Goal: Information Seeking & Learning: Learn about a topic

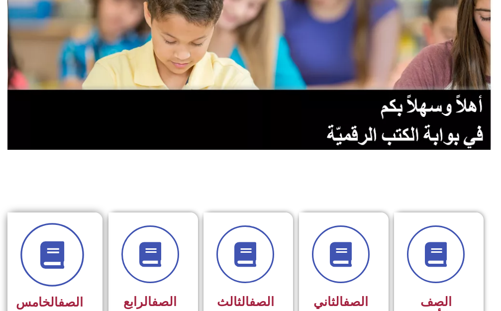
scroll to position [93, 0]
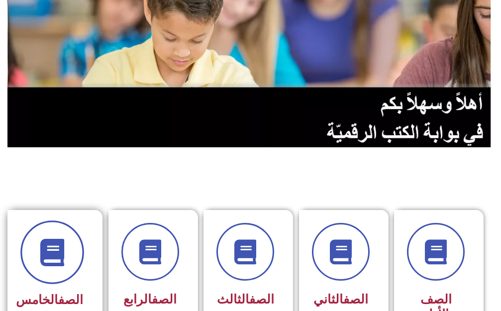
click at [50, 283] on div "الصف الخامس" at bounding box center [52, 268] width 62 height 89
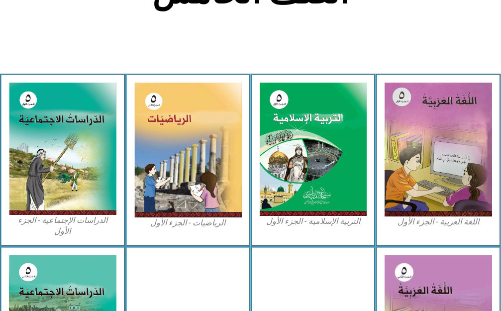
scroll to position [319, 0]
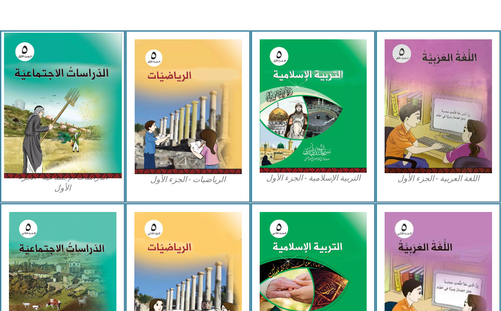
click at [37, 129] on img at bounding box center [62, 105] width 118 height 146
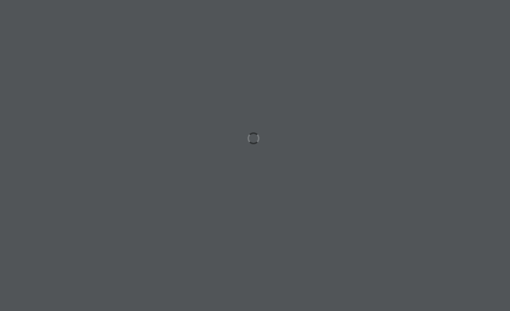
scroll to position [0, 19]
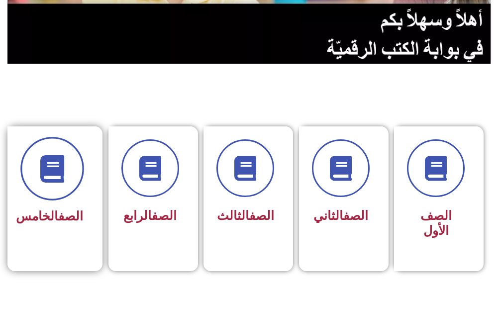
scroll to position [199, 0]
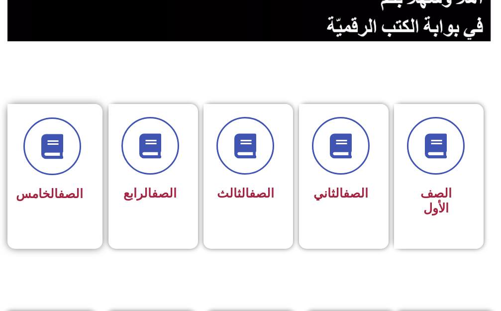
click at [65, 201] on span "الصف الخامس" at bounding box center [49, 194] width 67 height 14
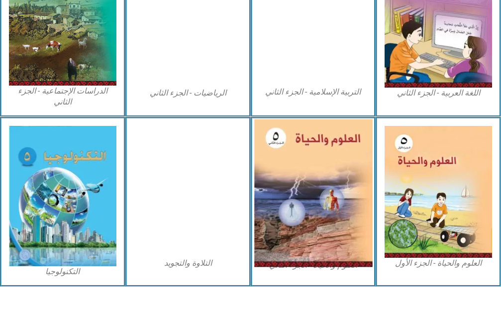
scroll to position [586, 0]
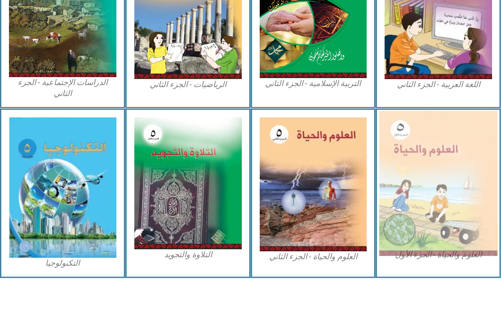
click at [403, 179] on img at bounding box center [438, 183] width 118 height 145
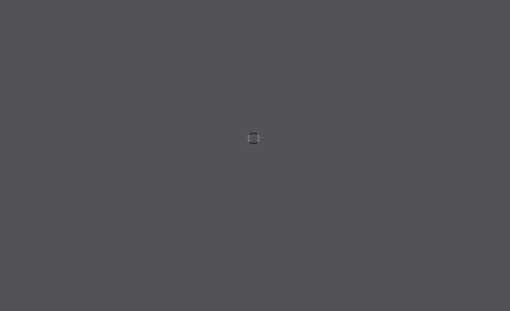
scroll to position [0, 19]
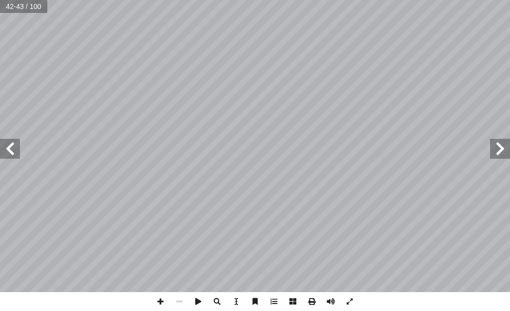
click at [498, 157] on span at bounding box center [500, 149] width 20 height 20
click at [503, 154] on span at bounding box center [500, 149] width 20 height 20
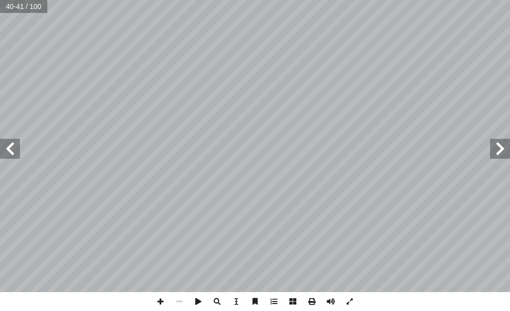
click at [503, 154] on span at bounding box center [500, 149] width 20 height 20
click at [159, 300] on span at bounding box center [160, 301] width 19 height 19
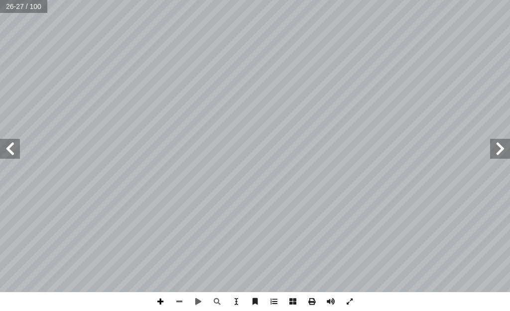
click at [165, 301] on span at bounding box center [160, 301] width 19 height 19
click at [182, 305] on span at bounding box center [179, 301] width 19 height 19
click at [156, 299] on span at bounding box center [160, 301] width 19 height 19
click at [180, 296] on span at bounding box center [179, 301] width 19 height 19
click at [180, 297] on span at bounding box center [179, 301] width 19 height 19
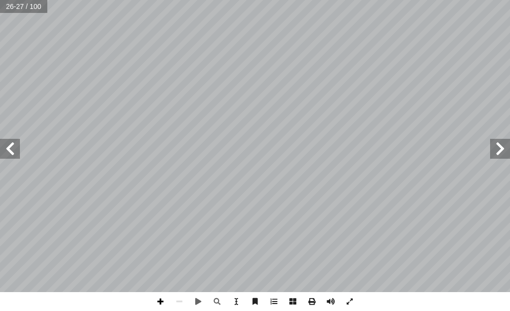
click at [154, 303] on span at bounding box center [160, 301] width 19 height 19
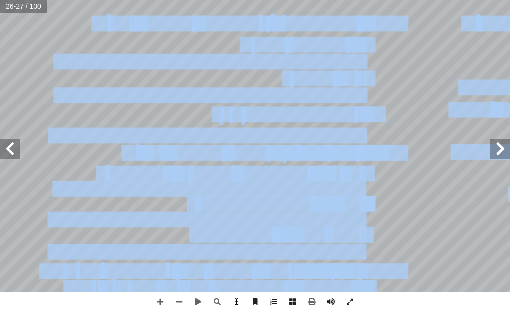
click at [229, 305] on div "22 ّ المفهوم العلمي تية: آ عبارة من العبارات ال� ّ مام كل أ ا المناسب ّ المفهوم…" at bounding box center [255, 155] width 510 height 311
